Goal: Answer question/provide support: Share knowledge or assist other users

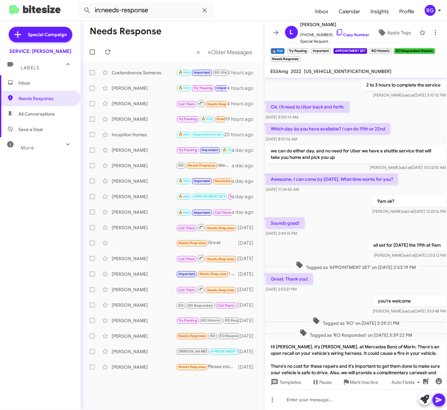
scroll to position [350, 0]
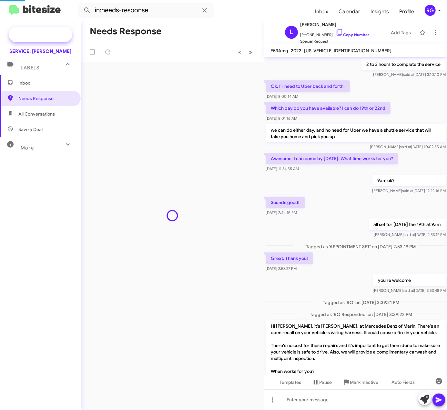
scroll to position [350, 0]
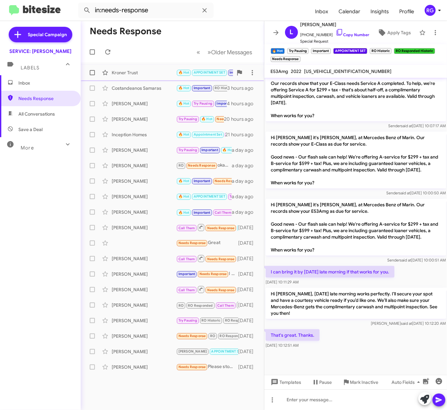
click at [152, 72] on div "Kroner Trust" at bounding box center [144, 72] width 65 height 6
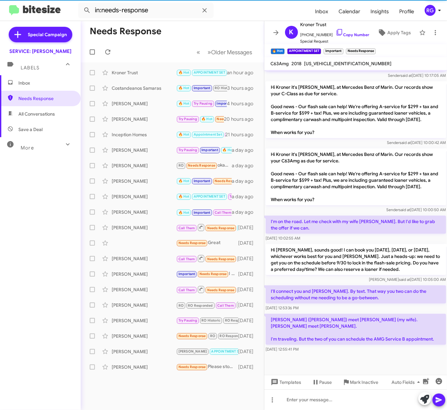
scroll to position [243, 0]
click at [338, 386] on button "Mark Inactive" at bounding box center [360, 382] width 46 height 12
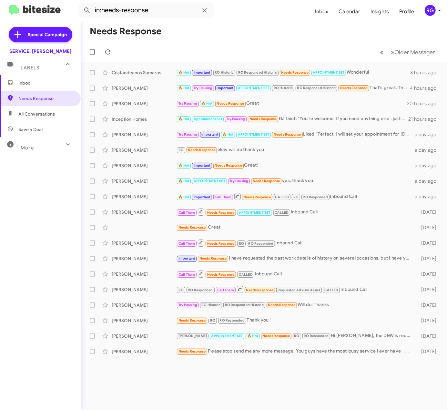
click at [39, 140] on div "More" at bounding box center [33, 145] width 57 height 12
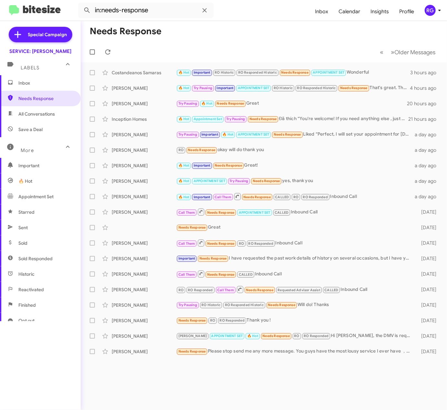
click at [30, 170] on span "Important" at bounding box center [40, 165] width 81 height 15
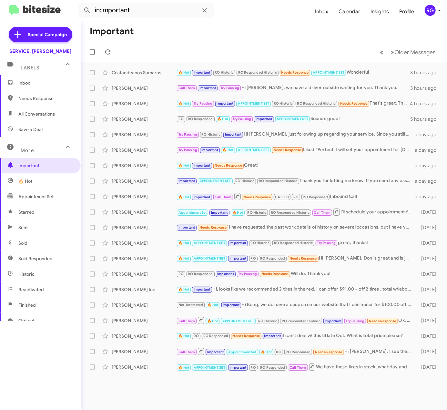
click at [31, 178] on span "🔥 Hot" at bounding box center [25, 181] width 14 height 6
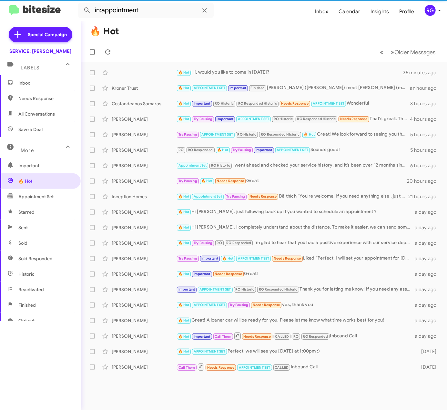
click at [39, 195] on span "Appointment Set" at bounding box center [35, 196] width 35 height 6
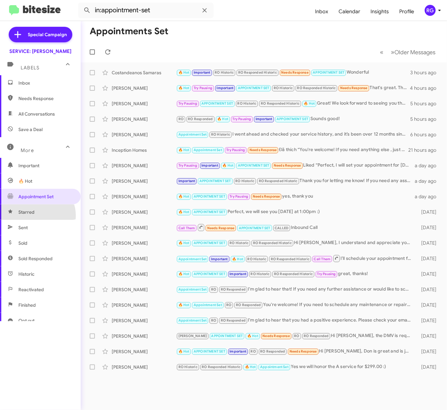
click at [36, 216] on span "Starred" at bounding box center [40, 211] width 81 height 15
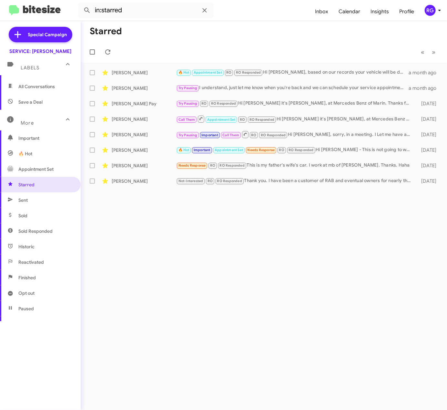
scroll to position [58, 0]
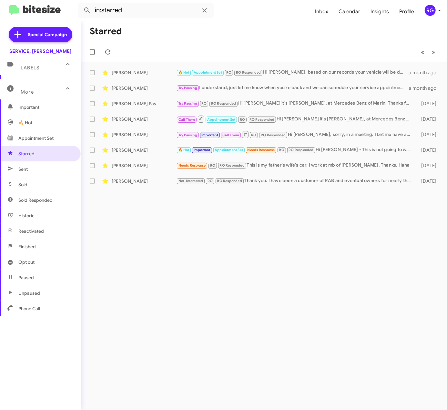
click at [34, 265] on span "Opt out" at bounding box center [26, 262] width 16 height 6
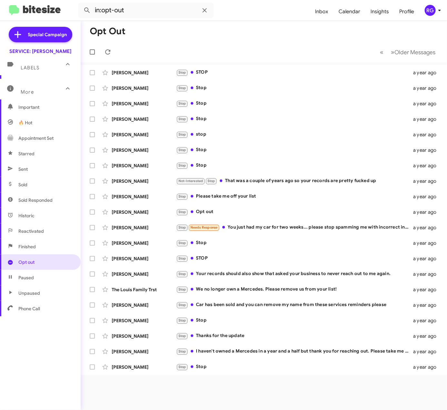
click at [39, 245] on span "Finished" at bounding box center [40, 246] width 81 height 15
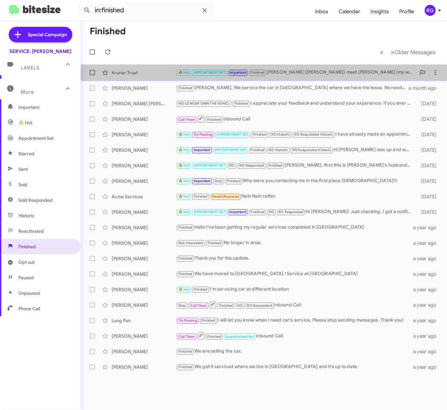
click at [250, 71] on small "Finished" at bounding box center [257, 73] width 17 height 6
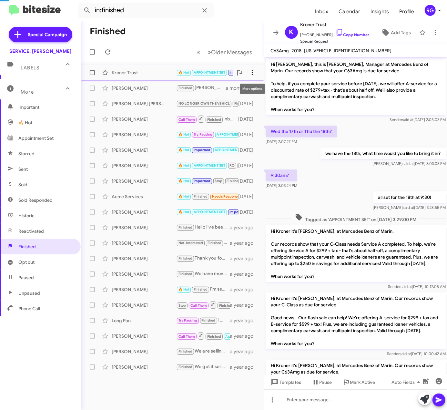
scroll to position [231, 0]
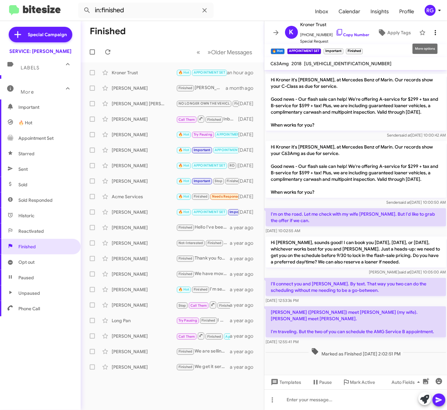
click at [434, 32] on span at bounding box center [435, 33] width 13 height 8
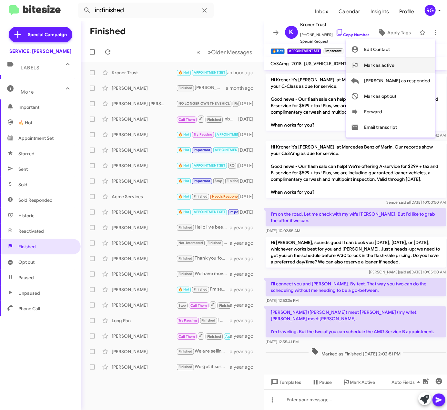
click at [394, 67] on span "Mark as active" at bounding box center [379, 64] width 30 height 15
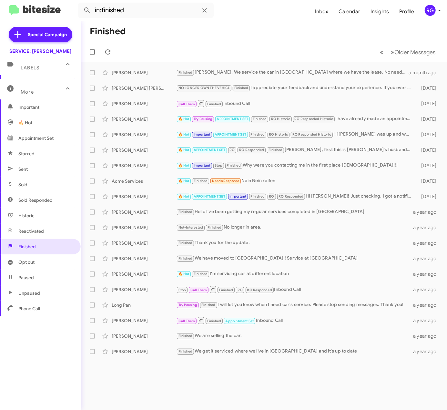
click at [32, 108] on span "Important" at bounding box center [45, 107] width 55 height 6
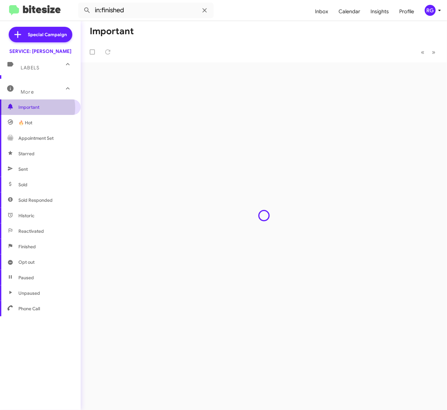
type input "in:important"
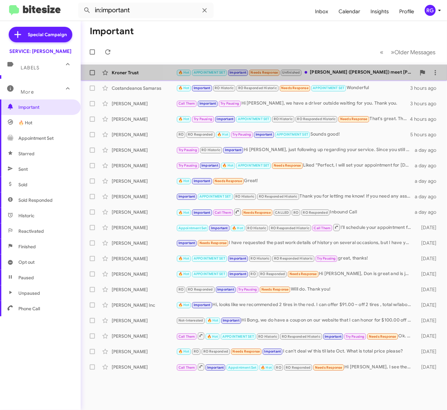
click at [269, 75] on small "Needs Response" at bounding box center [264, 73] width 30 height 6
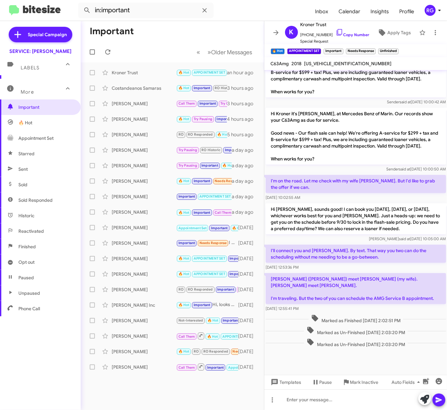
scroll to position [284, 0]
click at [343, 398] on div at bounding box center [355, 399] width 183 height 21
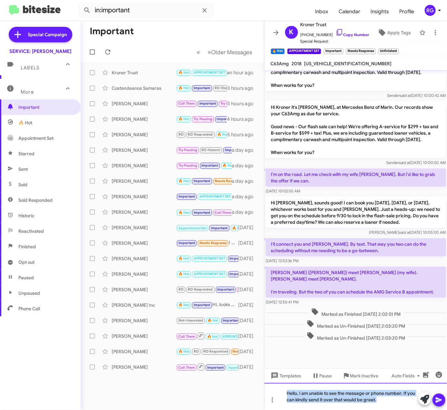
drag, startPoint x: 381, startPoint y: 404, endPoint x: 230, endPoint y: 376, distance: 153.0
click at [230, 376] on div "Important « Previous » Next Older Messages Kroner Trust 🔥 Hot APPOINTMENT SET I…" at bounding box center [264, 215] width 366 height 389
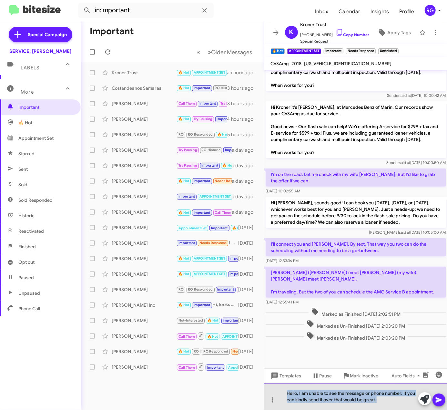
click at [341, 385] on div "Hello, I am unable to see the message or phone number. If you can kindly send i…" at bounding box center [355, 396] width 183 height 27
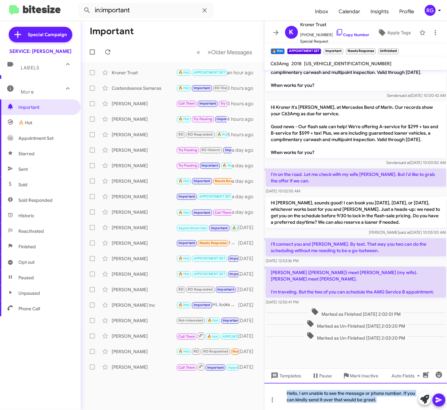
click at [342, 393] on div "Hello, I am unable to see the message or phone number. If you can kindly send i…" at bounding box center [355, 396] width 183 height 27
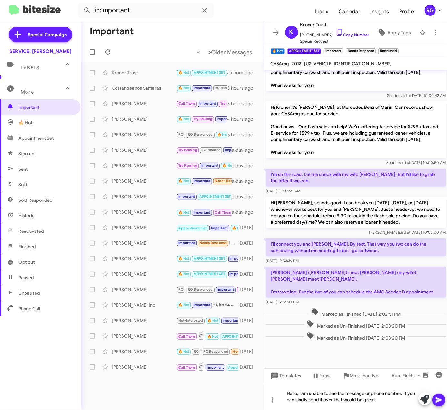
click at [439, 401] on icon at bounding box center [439, 399] width 6 height 5
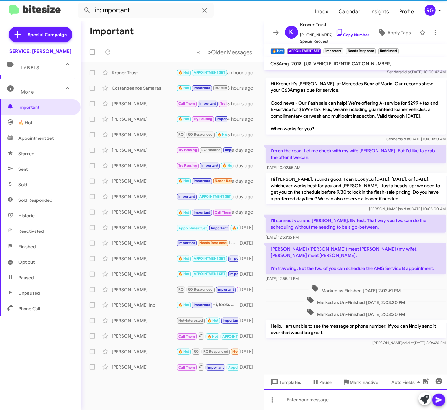
scroll to position [314, 0]
click at [341, 60] on div "[US_VEHICLE_IDENTIFICATION_NUMBER]" at bounding box center [348, 64] width 90 height 8
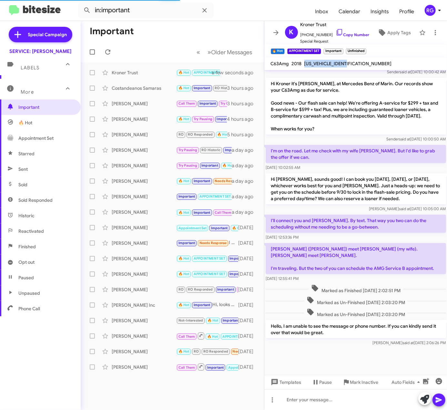
click at [341, 60] on div "[US_VEHICLE_IDENTIFICATION_NUMBER]" at bounding box center [348, 64] width 90 height 8
copy span "[US_VEHICLE_IDENTIFICATION_NUMBER]"
click at [437, 123] on p "Hi Kroner it's [PERSON_NAME], at Mercedes Benz of Marin. Our records show your …" at bounding box center [356, 106] width 180 height 57
drag, startPoint x: 186, startPoint y: 119, endPoint x: 150, endPoint y: 126, distance: 36.3
click at [150, 126] on span "Linda Kim 🔥 Hot Try Pausing Important APPOINTMENT SET RO Historic RO Responded …" at bounding box center [172, 118] width 183 height 15
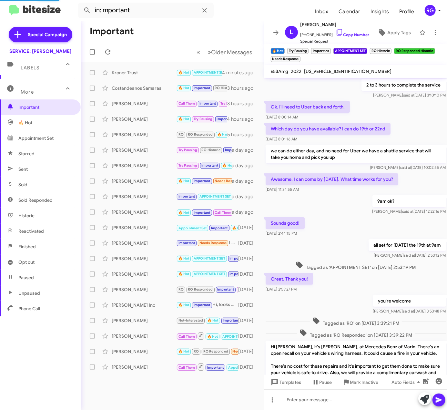
scroll to position [32, 0]
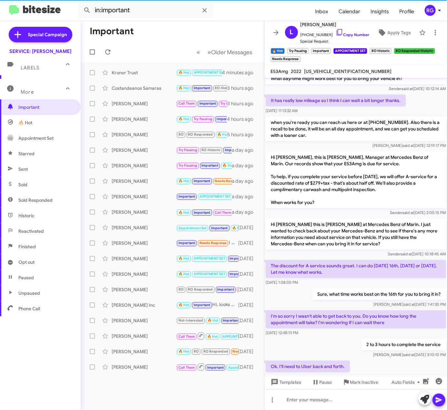
click at [177, 60] on mat-toolbar-row "« Previous » Next Older Messages" at bounding box center [172, 52] width 183 height 21
click at [167, 74] on div "Kroner Trust" at bounding box center [144, 72] width 65 height 6
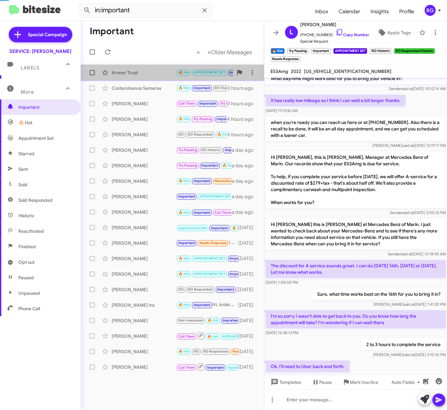
scroll to position [314, 0]
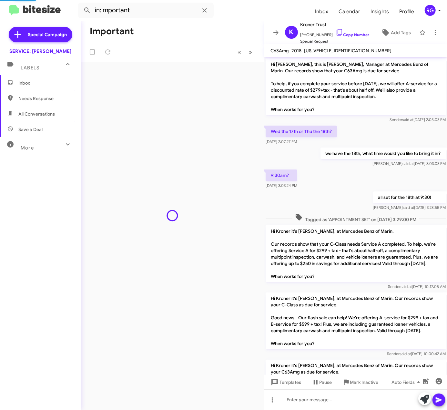
scroll to position [288, 0]
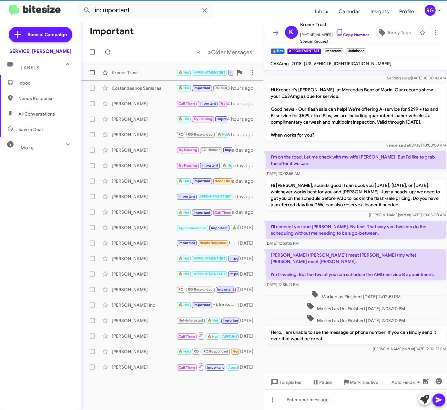
click at [175, 76] on div "Kroner Trust 🔥 Hot APPOINTMENT SET Important Unfinished Hello, I am unable to s…" at bounding box center [172, 72] width 173 height 13
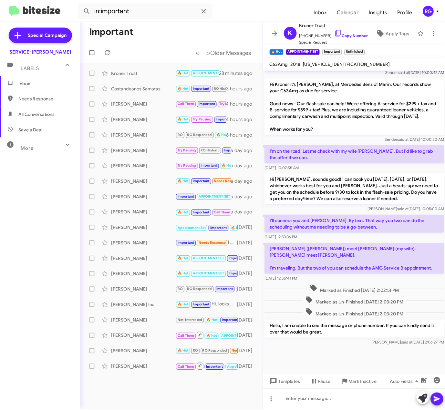
scroll to position [314, 0]
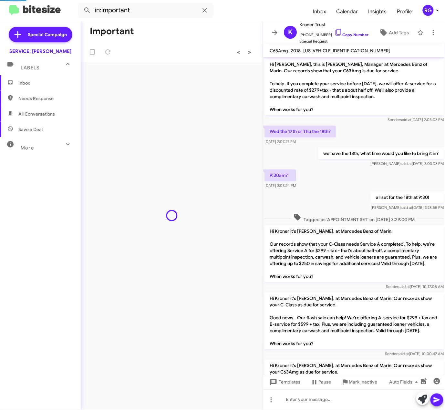
scroll to position [288, 0]
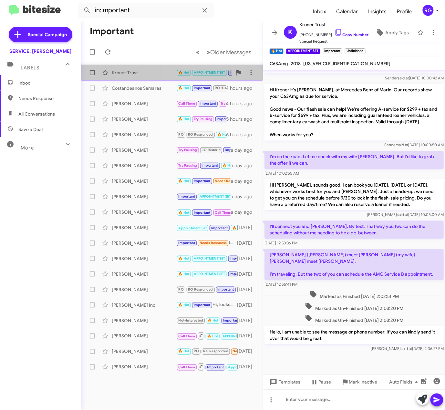
click at [182, 67] on div "Kroner Trust 🔥 Hot APPOINTMENT SET Important Unfinished Hello, I am unable to s…" at bounding box center [172, 72] width 172 height 13
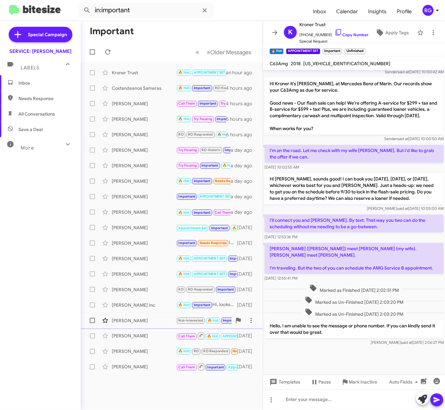
scroll to position [314, 0]
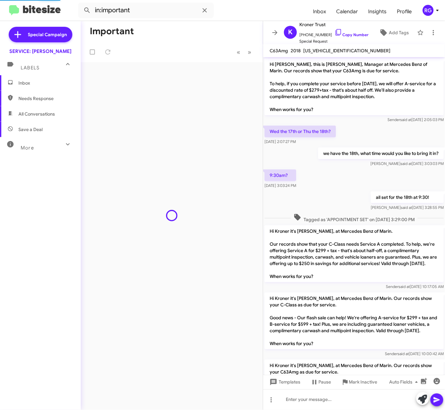
scroll to position [301, 0]
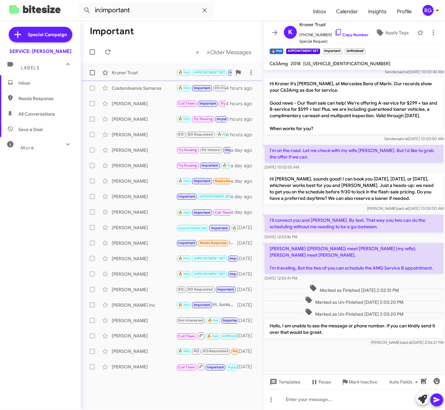
click at [130, 67] on div "Kroner Trust 🔥 Hot APPOINTMENT SET Important Unfinished Hello, I am unable to s…" at bounding box center [172, 72] width 172 height 13
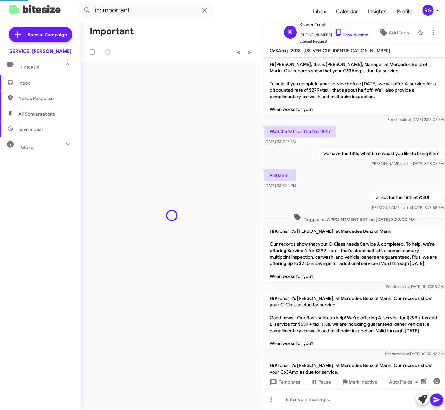
scroll to position [301, 0]
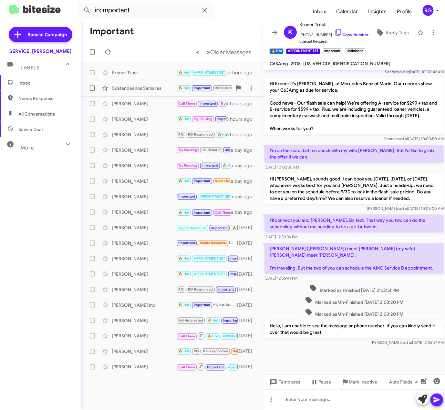
click at [136, 92] on div "Costandeanos Samaras 🔥 Hot Important RO Historic RO Responded Historic Needs Re…" at bounding box center [172, 88] width 172 height 13
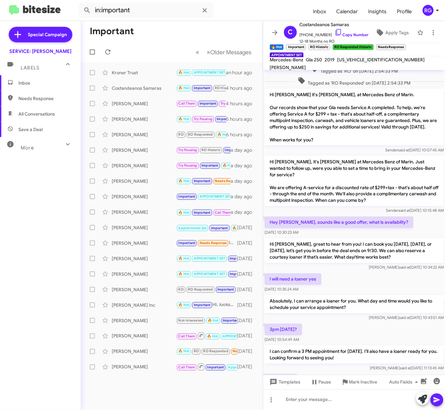
scroll to position [287, 0]
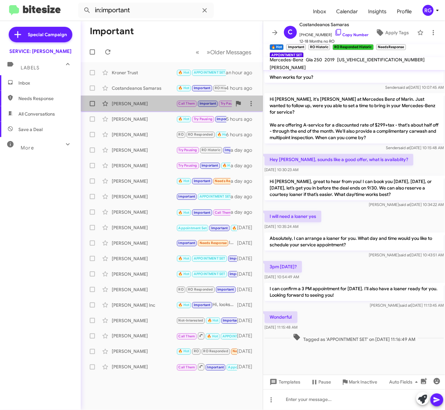
click at [174, 109] on div "[PERSON_NAME] Call Them Important Try Pausing Hi [PERSON_NAME], we have a drive…" at bounding box center [172, 103] width 172 height 13
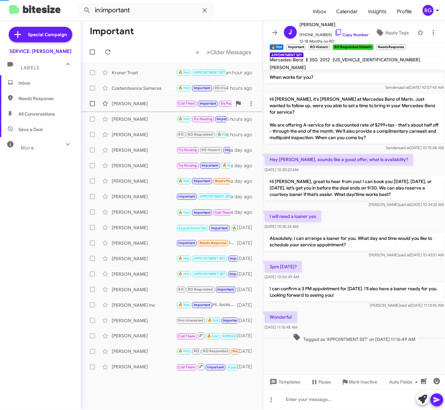
scroll to position [174, 0]
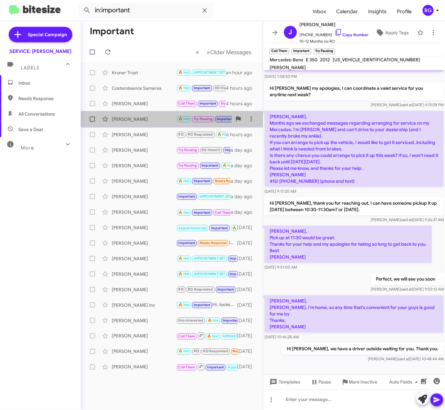
click at [116, 112] on span "[PERSON_NAME] 🔥 Hot Try Pausing Important APPOINTMENT SET RO Historic RO Respon…" at bounding box center [172, 118] width 182 height 15
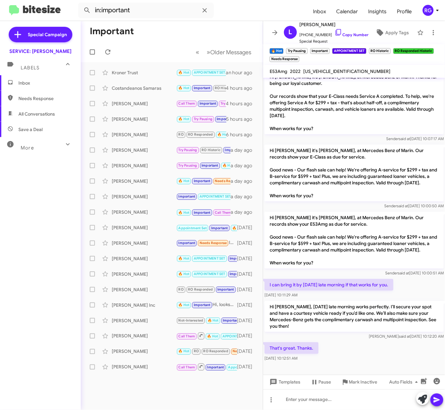
scroll to position [675, 0]
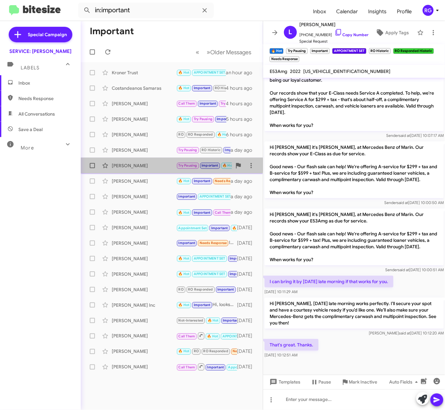
click at [167, 165] on div "[PERSON_NAME]" at bounding box center [144, 165] width 65 height 6
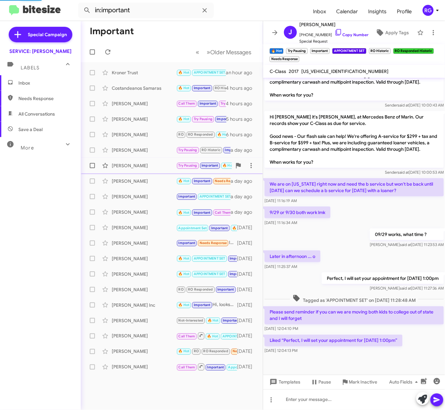
scroll to position [129, 0]
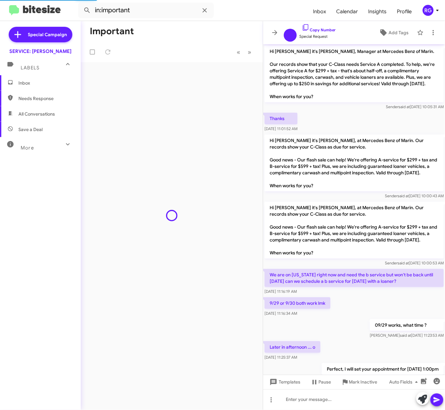
scroll to position [104, 0]
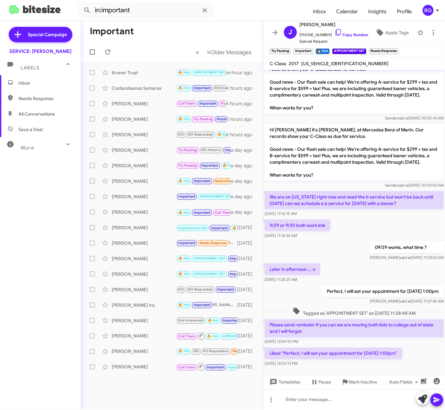
click at [29, 268] on div "Inbox Needs Response All Conversations Save a Deal More Important 🔥 Hot Appoint…" at bounding box center [40, 198] width 81 height 246
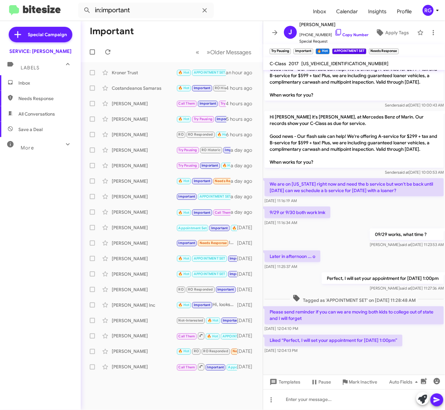
scroll to position [129, 0]
click at [153, 70] on div "Kroner Trust" at bounding box center [144, 72] width 65 height 6
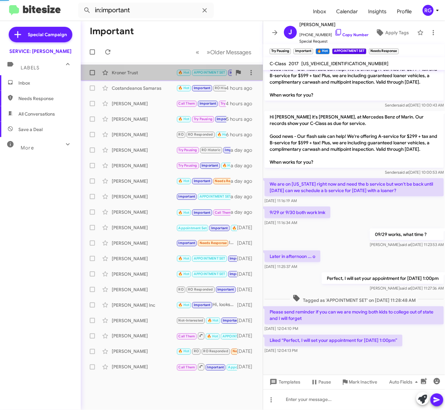
scroll to position [314, 0]
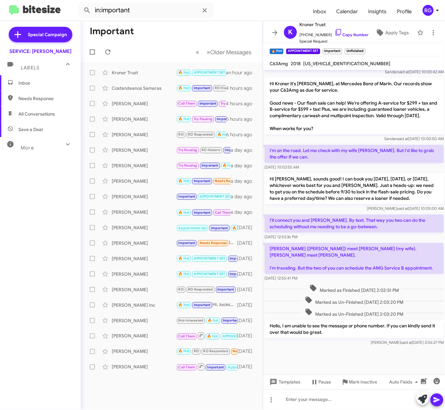
drag, startPoint x: 13, startPoint y: 175, endPoint x: 8, endPoint y: 176, distance: 4.9
click at [13, 175] on div "Inbox Needs Response All Conversations Save a Deal More Important 🔥 Hot Appoint…" at bounding box center [40, 198] width 81 height 246
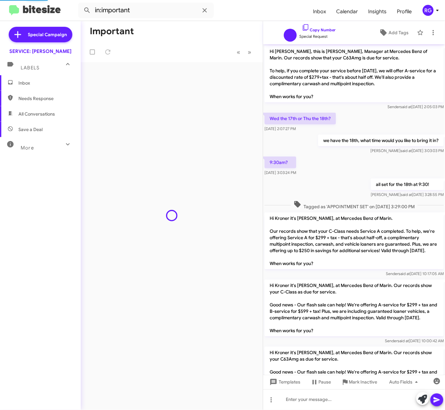
scroll to position [288, 0]
